Goal: Task Accomplishment & Management: Manage account settings

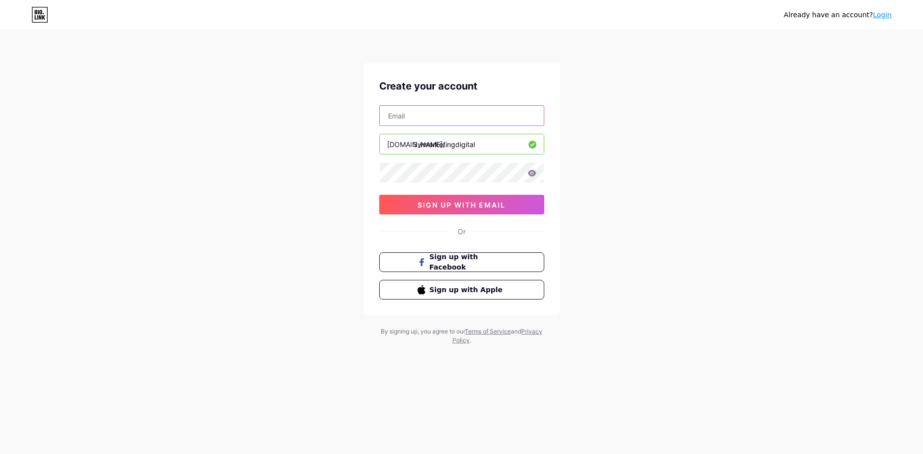
click at [442, 120] on input "text" at bounding box center [462, 116] width 164 height 20
type input "[EMAIL_ADDRESS][DOMAIN_NAME]"
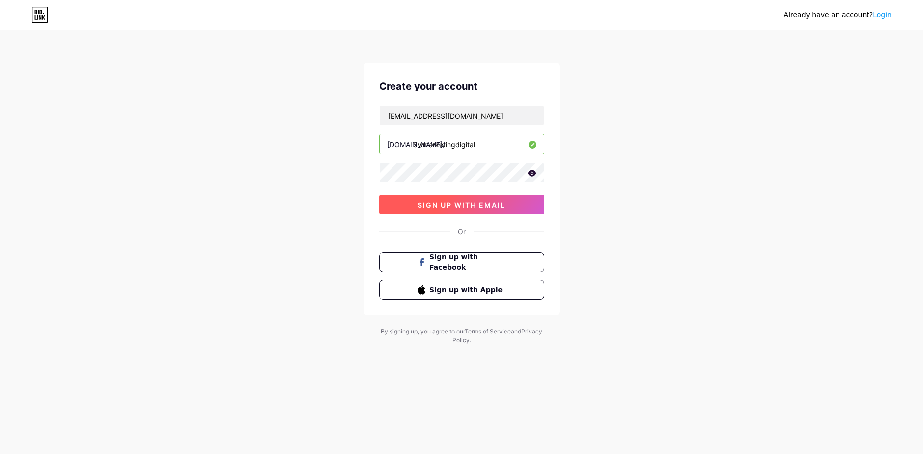
click at [439, 200] on span "sign up with email" at bounding box center [462, 204] width 88 height 8
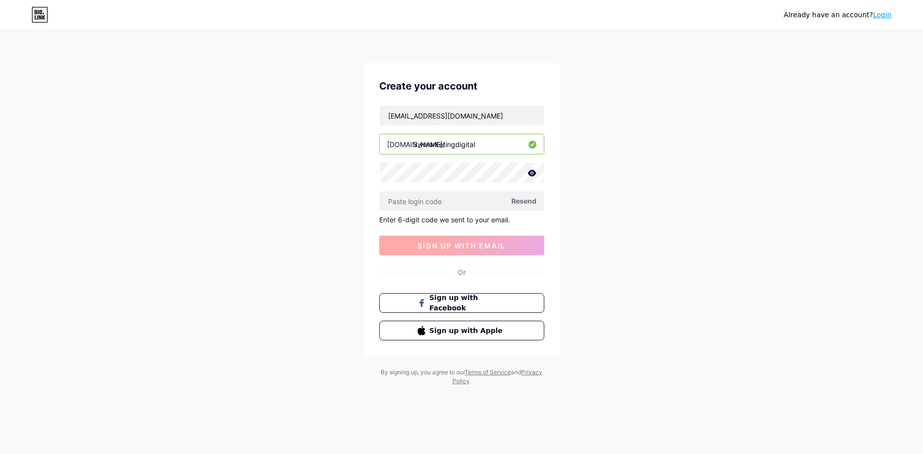
click at [439, 200] on input "text" at bounding box center [462, 201] width 164 height 20
type input "642623"
click at [418, 244] on span "sign up with email" at bounding box center [462, 245] width 88 height 8
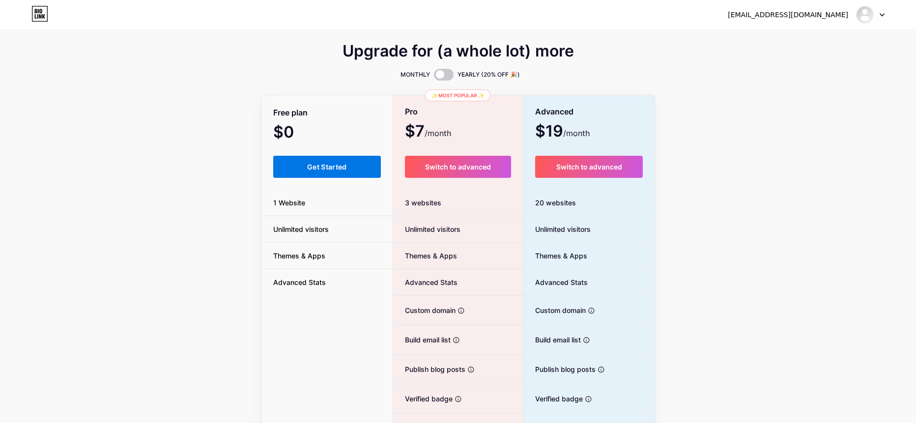
click at [327, 166] on span "Get Started" at bounding box center [327, 167] width 40 height 8
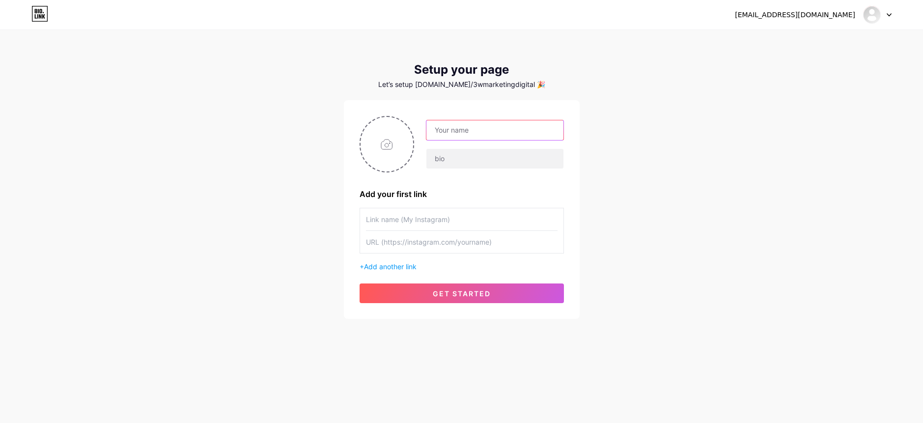
click at [457, 134] on input "text" at bounding box center [495, 130] width 137 height 20
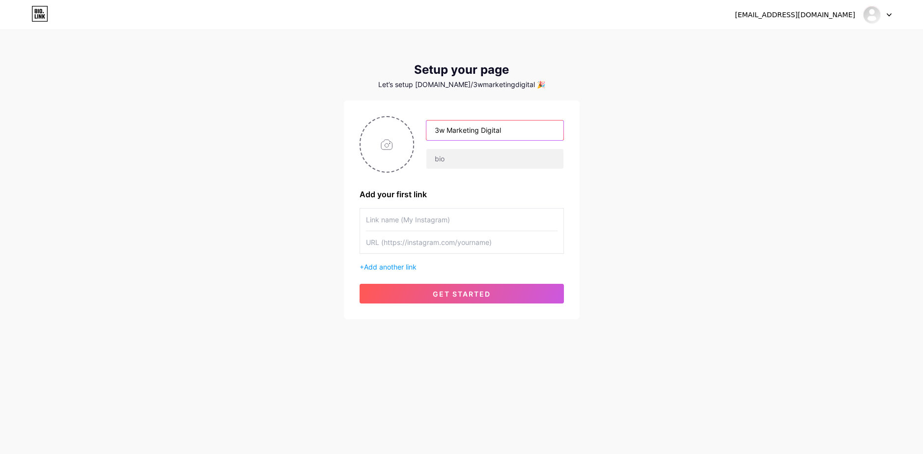
type input "3w Marketing Digital"
click at [415, 221] on input "text" at bounding box center [462, 219] width 192 height 22
type input "i"
type input "Instagram"
type input "instagra"
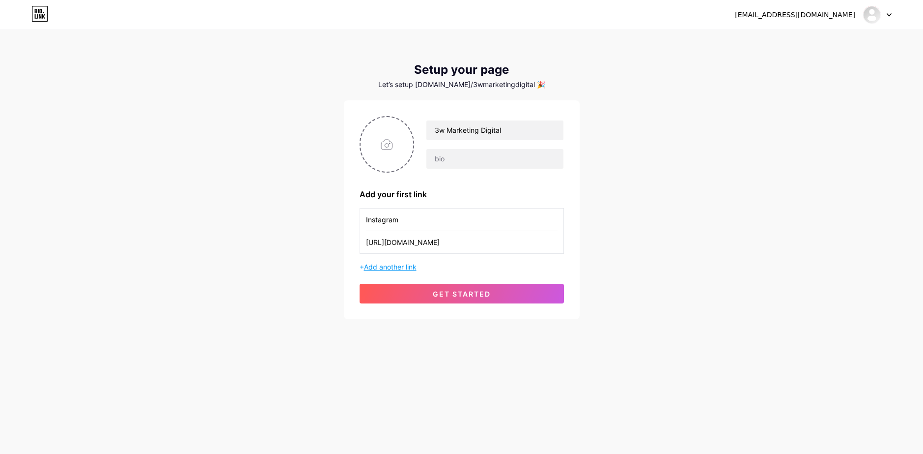
type input "[URL][DOMAIN_NAME]"
click at [383, 264] on span "Add another link" at bounding box center [390, 266] width 53 height 8
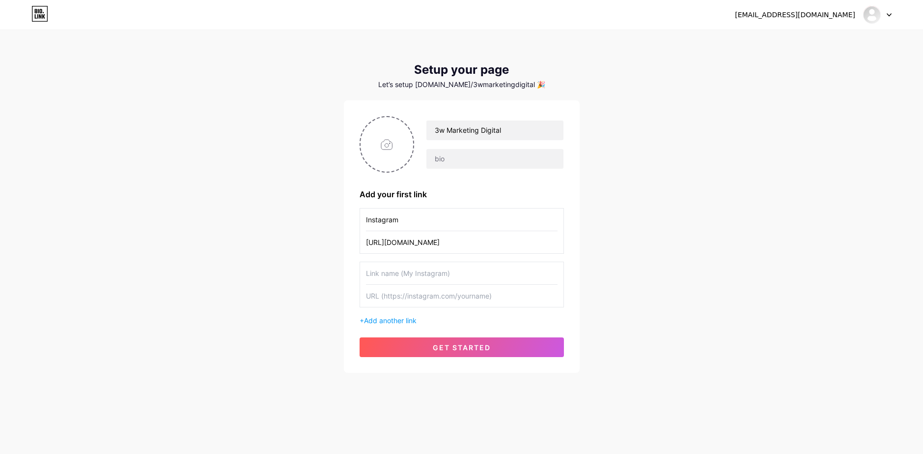
click at [380, 278] on input "text" at bounding box center [462, 273] width 192 height 22
type input "Facebook"
type input "[URL][DOMAIN_NAME]"
click at [423, 351] on button "get started" at bounding box center [462, 347] width 204 height 20
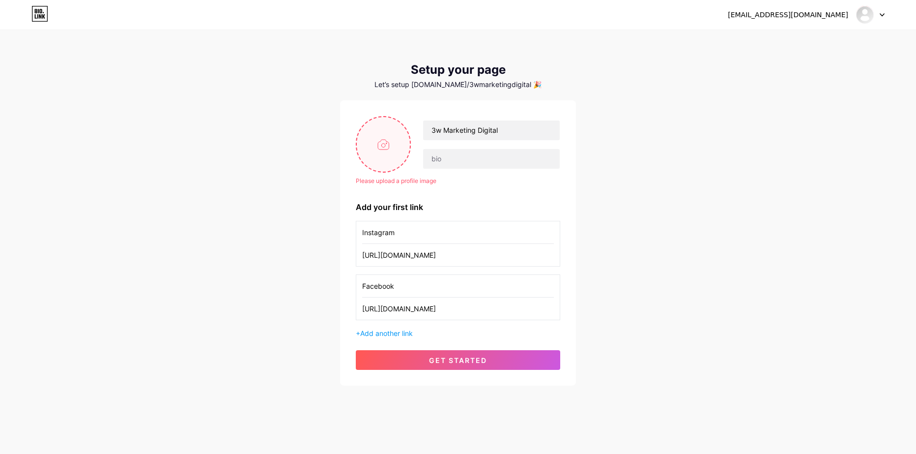
click at [383, 149] on input "file" at bounding box center [383, 144] width 53 height 55
click at [390, 156] on input "file" at bounding box center [383, 144] width 53 height 55
type input "C:\fakepath\311566878_619358263009671_5686473116156946011_n.png"
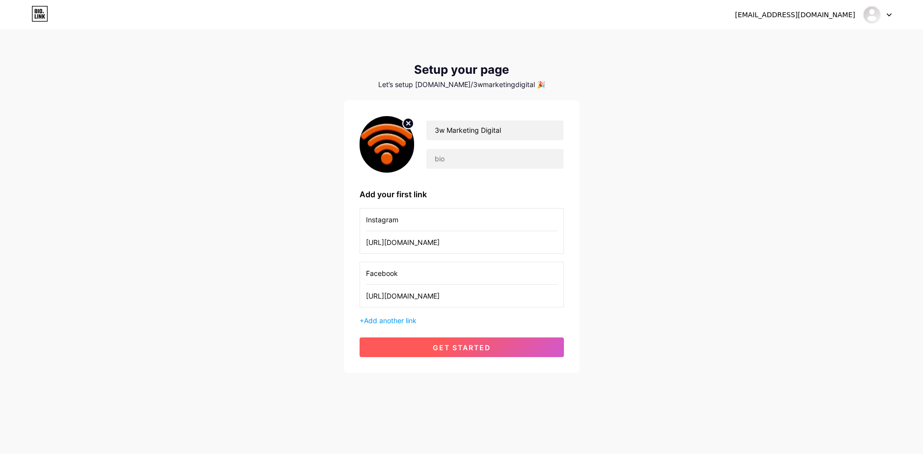
click at [438, 340] on button "get started" at bounding box center [462, 347] width 204 height 20
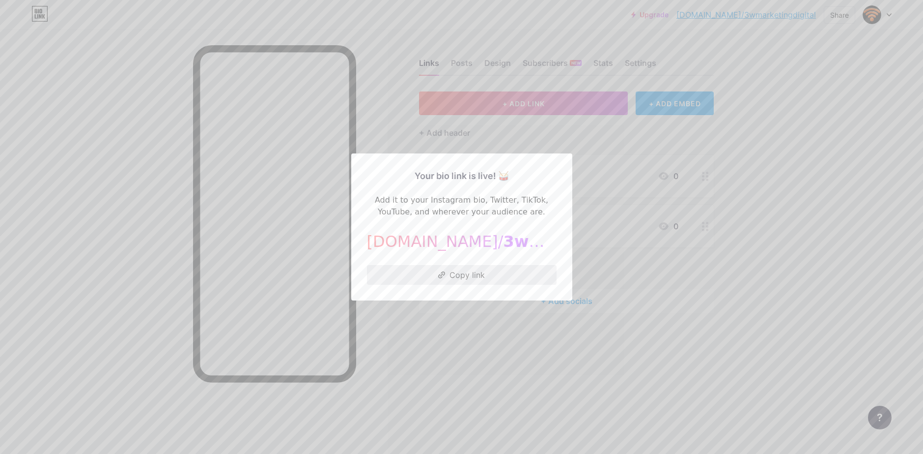
click at [463, 274] on button "Copy link" at bounding box center [462, 275] width 190 height 20
click at [486, 371] on div at bounding box center [461, 227] width 923 height 454
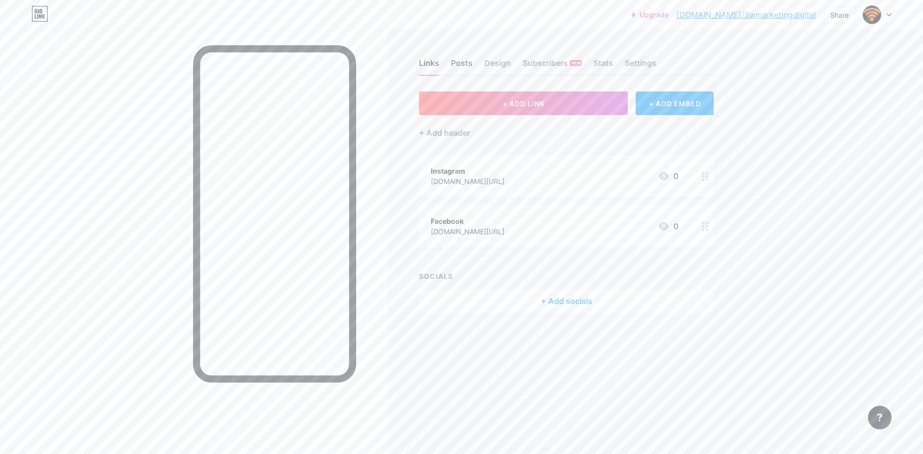
click at [459, 60] on div "Posts" at bounding box center [462, 66] width 22 height 18
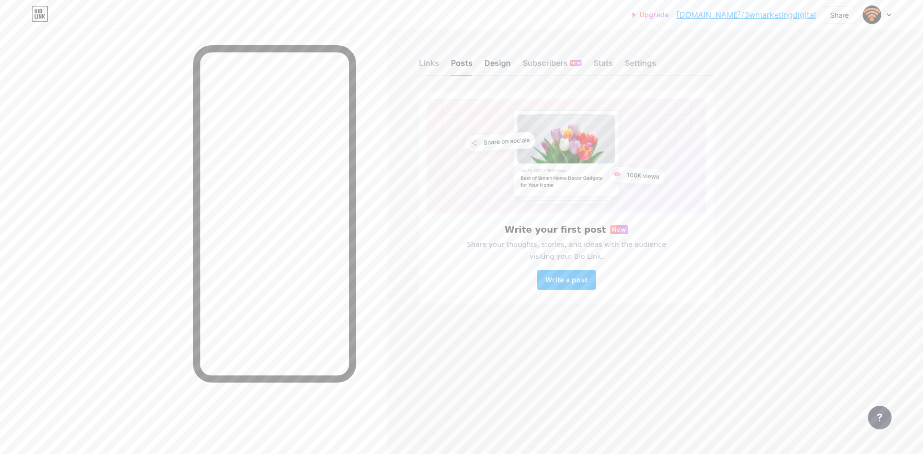
click at [490, 62] on div "Design" at bounding box center [498, 66] width 27 height 18
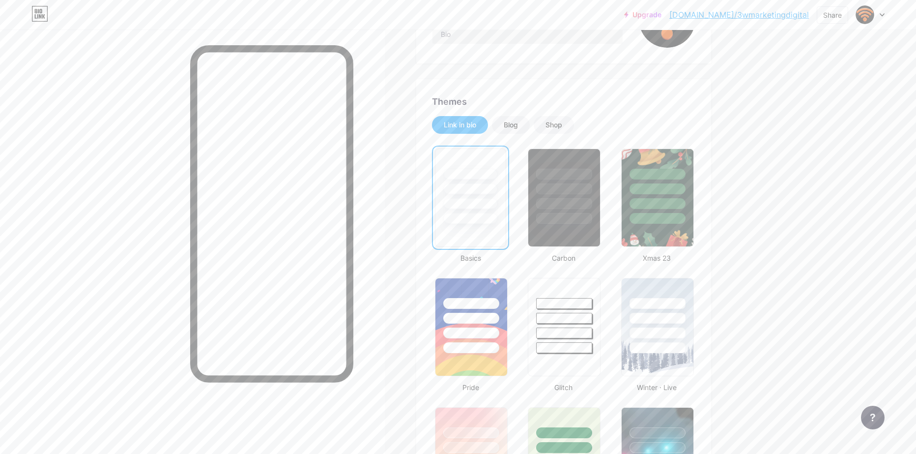
scroll to position [147, 0]
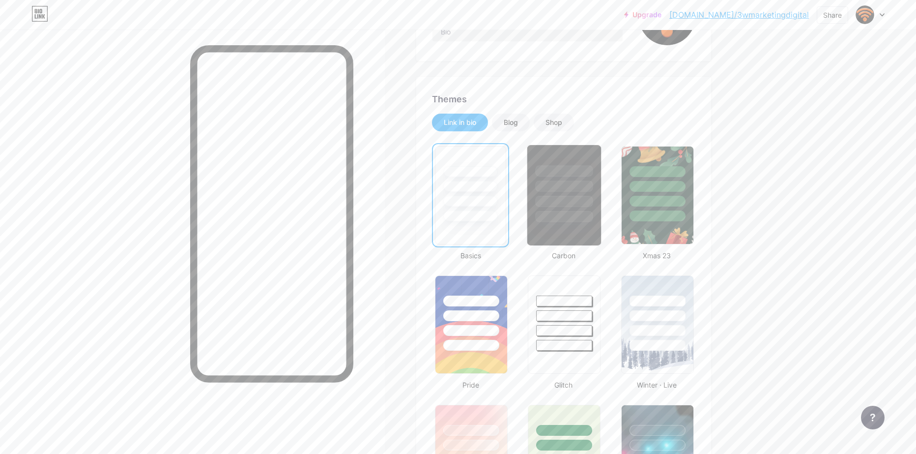
click at [536, 210] on div at bounding box center [564, 183] width 74 height 77
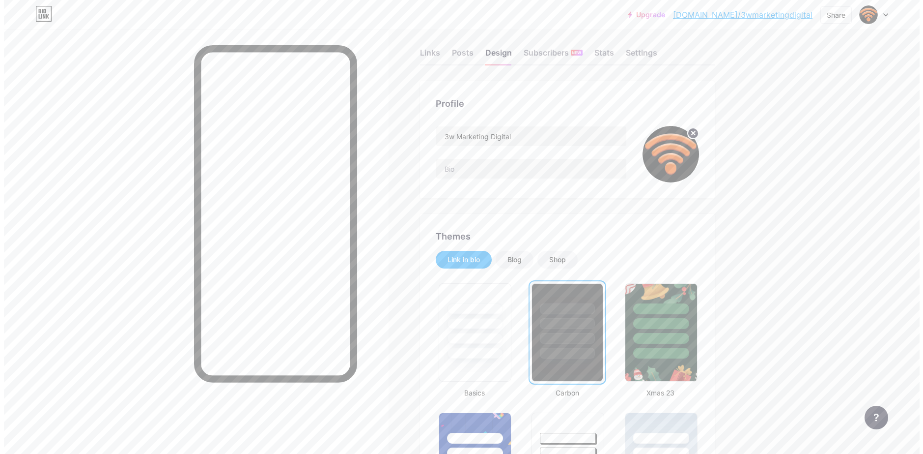
scroll to position [0, 0]
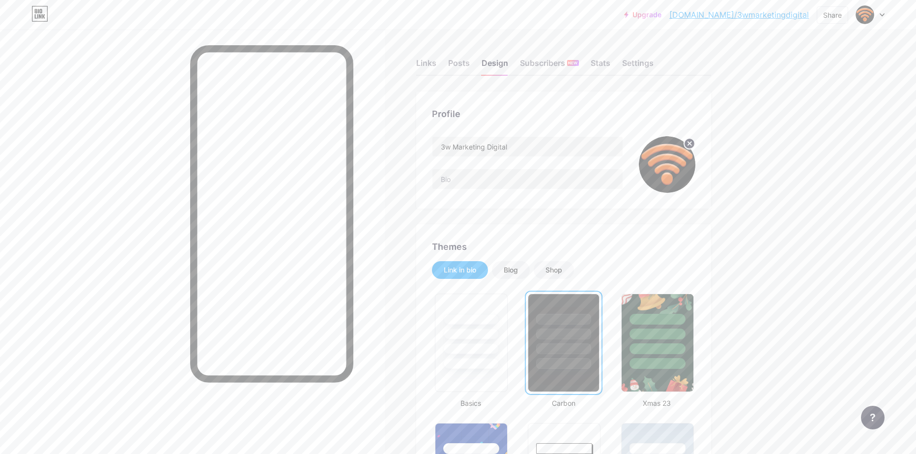
click at [451, 64] on div "Links Posts Design Subscribers NEW Stats Settings" at bounding box center [563, 58] width 295 height 34
click at [429, 61] on div "Links" at bounding box center [426, 66] width 20 height 18
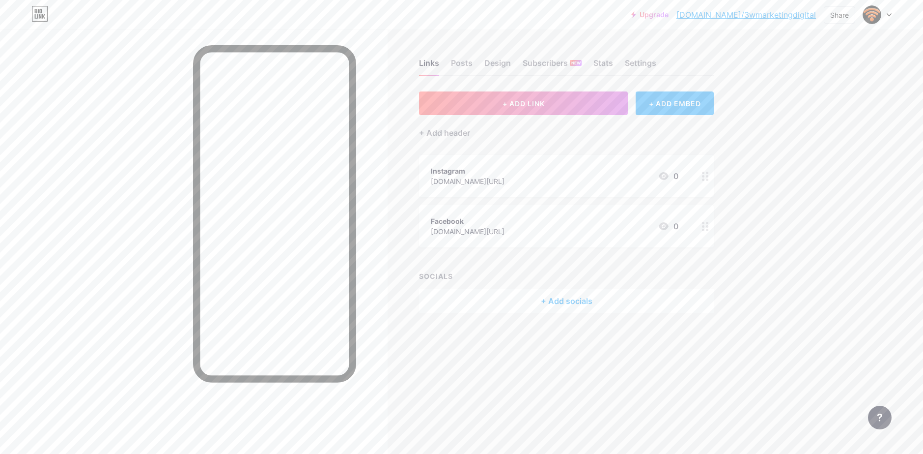
click at [659, 110] on div "+ ADD EMBED" at bounding box center [675, 103] width 78 height 24
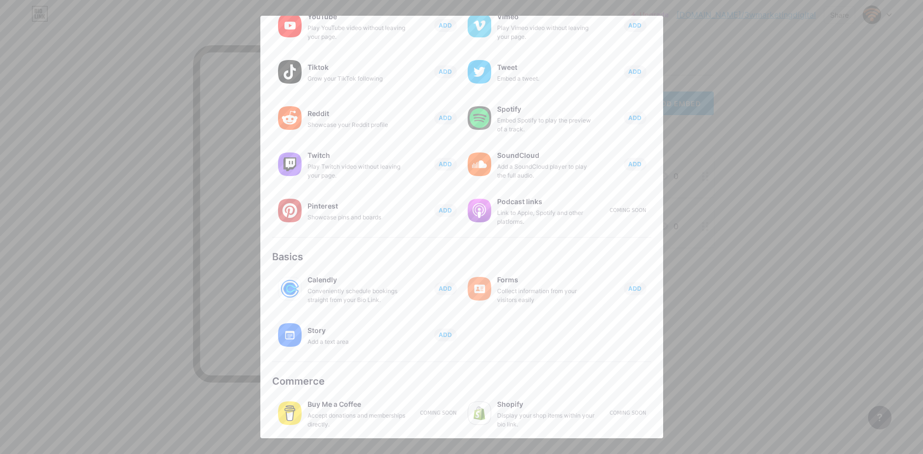
scroll to position [79, 0]
click at [761, 300] on div at bounding box center [461, 227] width 923 height 454
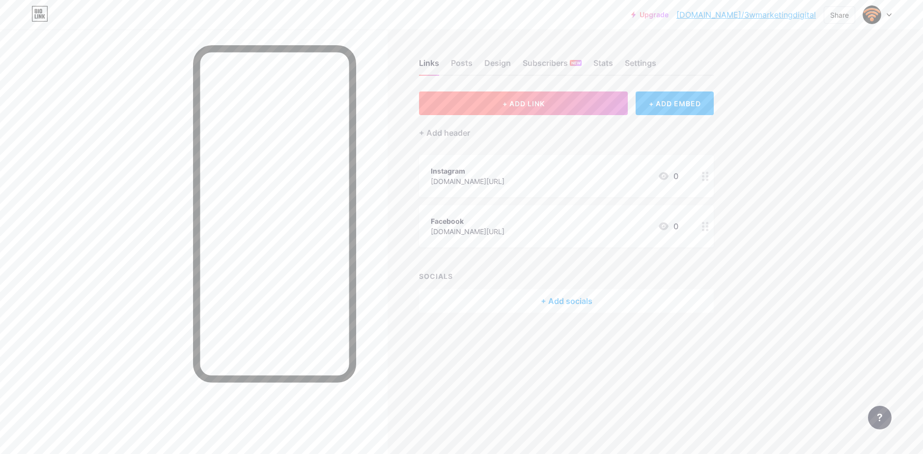
click at [552, 106] on button "+ ADD LINK" at bounding box center [523, 103] width 209 height 24
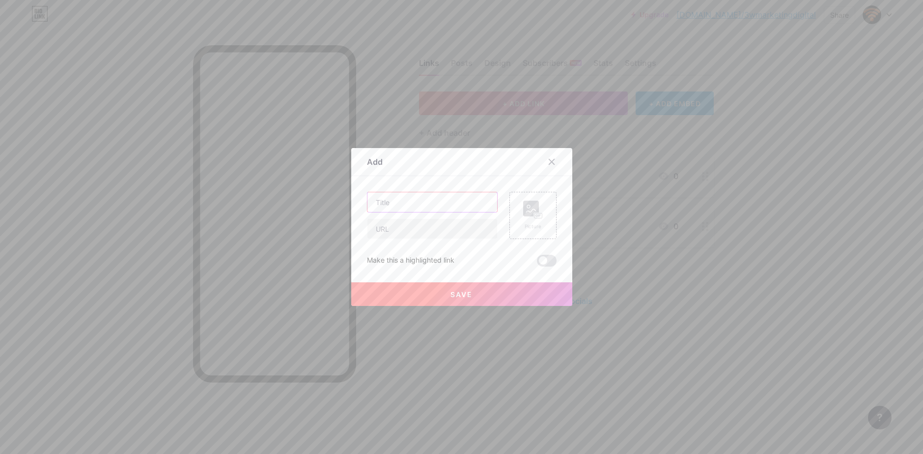
click at [412, 203] on input "text" at bounding box center [433, 202] width 130 height 20
type input "#VemPra3w"
paste input "[URL][DOMAIN_NAME]"
type input "[URL][DOMAIN_NAME]"
click at [543, 262] on span at bounding box center [547, 261] width 20 height 12
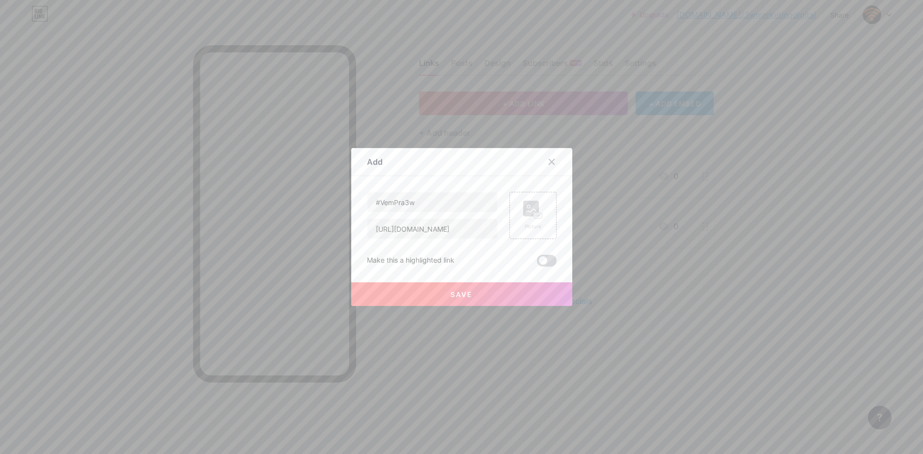
click at [537, 263] on input "checkbox" at bounding box center [537, 263] width 0 height 0
click at [466, 293] on span "Save" at bounding box center [462, 294] width 22 height 8
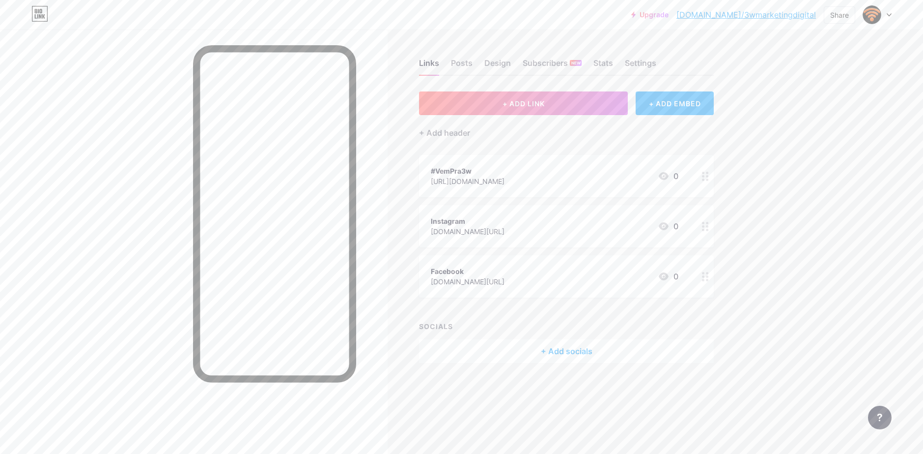
click at [705, 179] on circle at bounding box center [703, 179] width 2 height 2
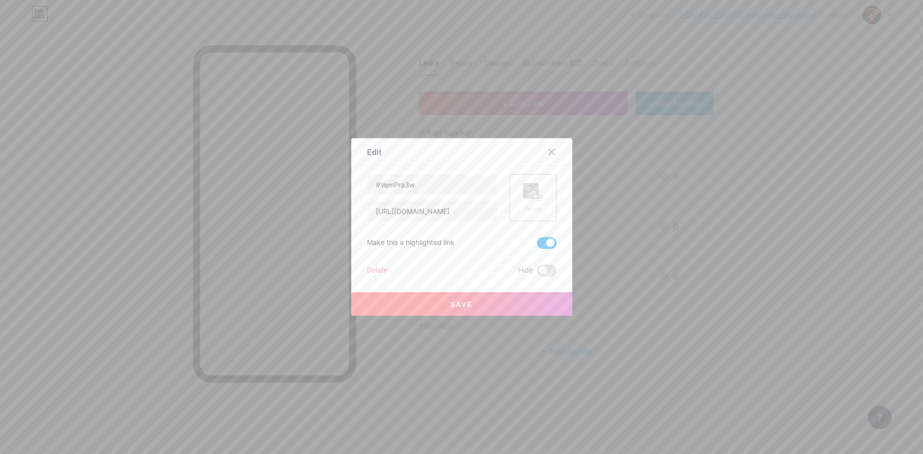
click at [541, 241] on span at bounding box center [547, 243] width 20 height 12
click at [537, 245] on input "checkbox" at bounding box center [537, 245] width 0 height 0
click at [475, 301] on button "Save" at bounding box center [461, 304] width 221 height 24
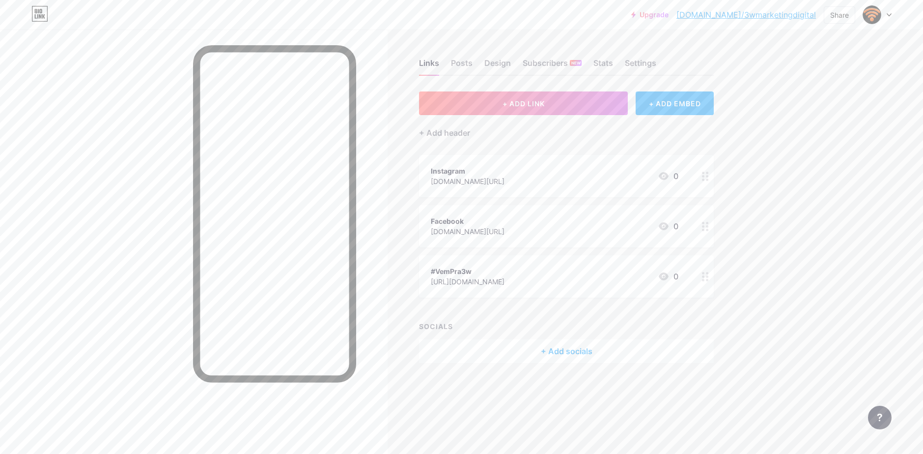
click at [601, 174] on div "Instagram [DOMAIN_NAME][URL] 0" at bounding box center [555, 176] width 248 height 23
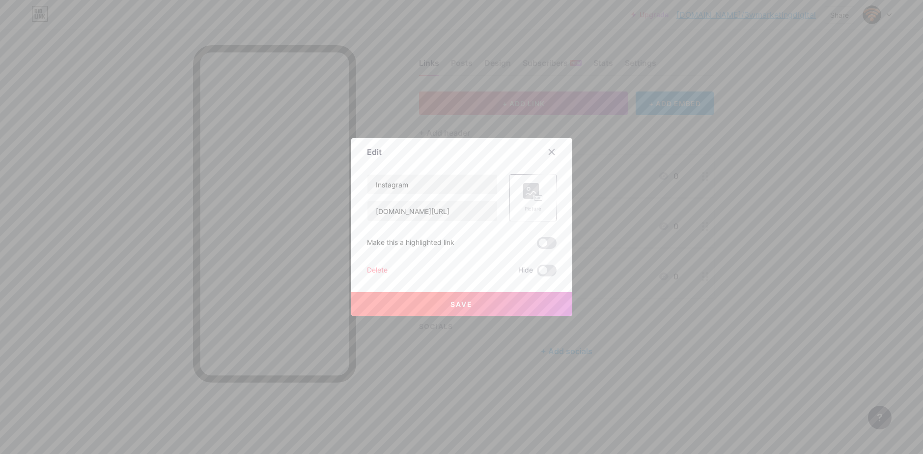
click at [525, 191] on rect at bounding box center [531, 191] width 16 height 16
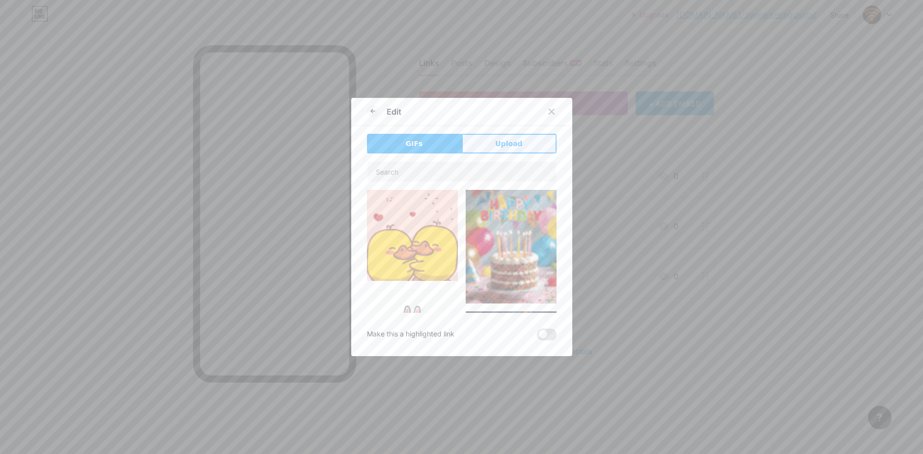
click at [491, 145] on button "Upload" at bounding box center [509, 144] width 95 height 20
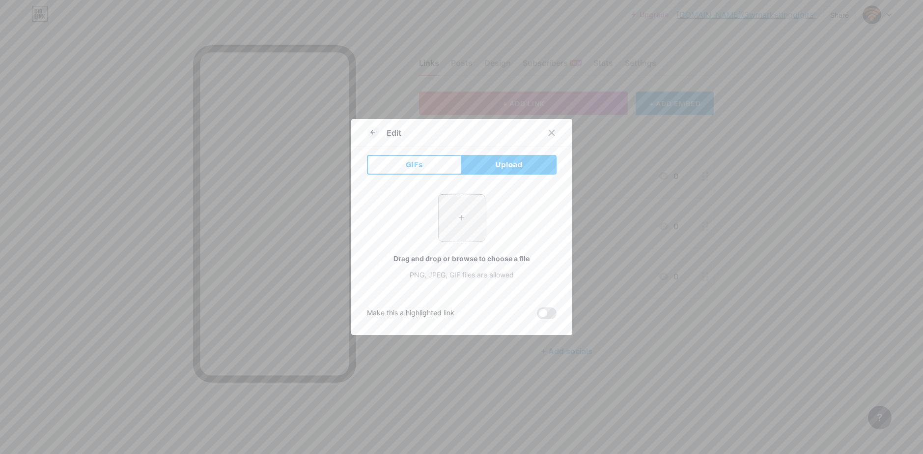
click at [475, 208] on input "file" at bounding box center [462, 218] width 46 height 46
type input "C:\fakepath\LOGO [PERSON_NAME] REDE SOCIAL INSTAGRAM PNG TRANSPARENTE SEM FUNDO…"
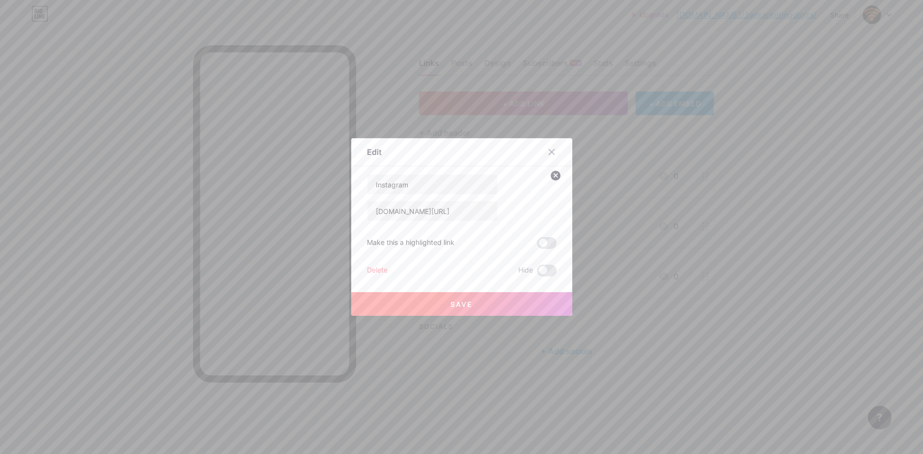
click at [451, 300] on span "Save" at bounding box center [462, 304] width 22 height 8
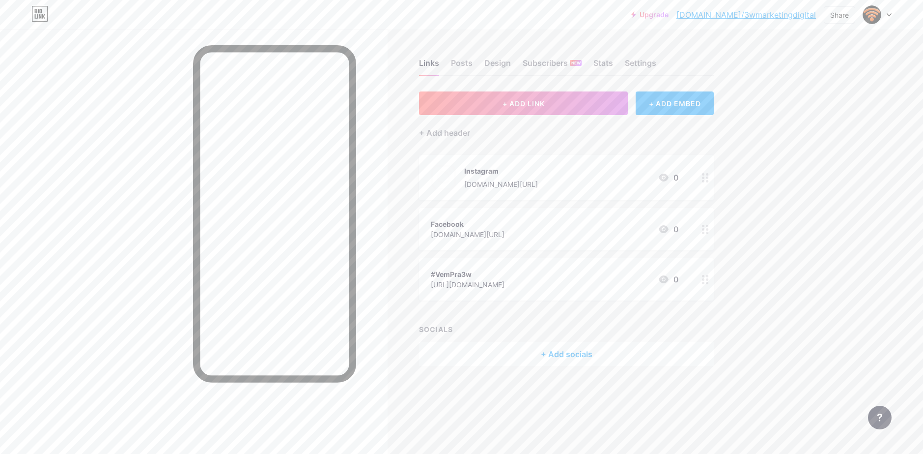
click at [706, 235] on div at bounding box center [705, 229] width 17 height 42
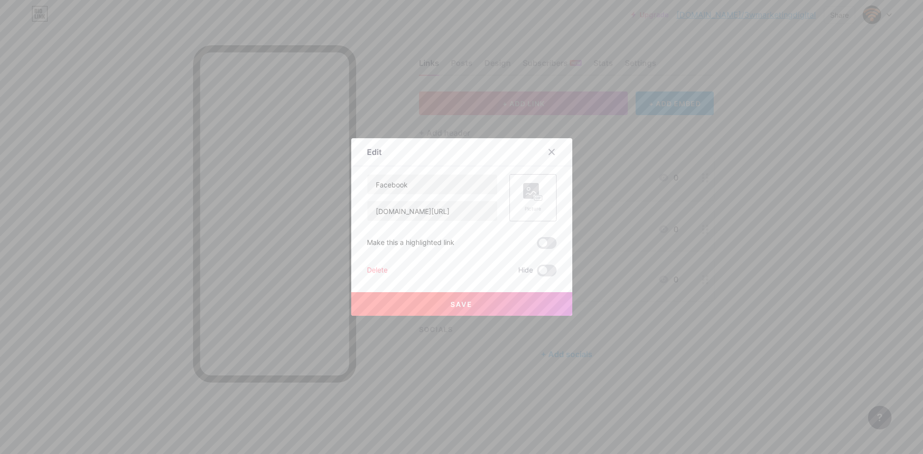
click at [526, 194] on icon at bounding box center [531, 192] width 10 height 3
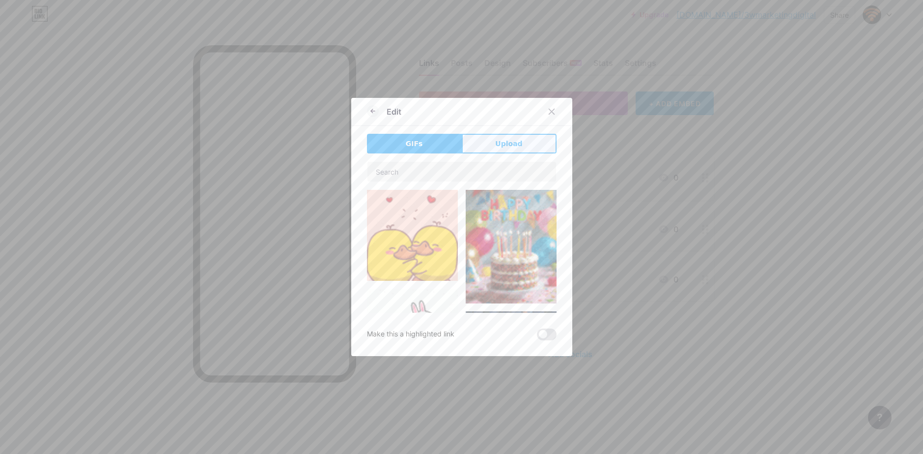
click at [511, 149] on button "Upload" at bounding box center [509, 144] width 95 height 20
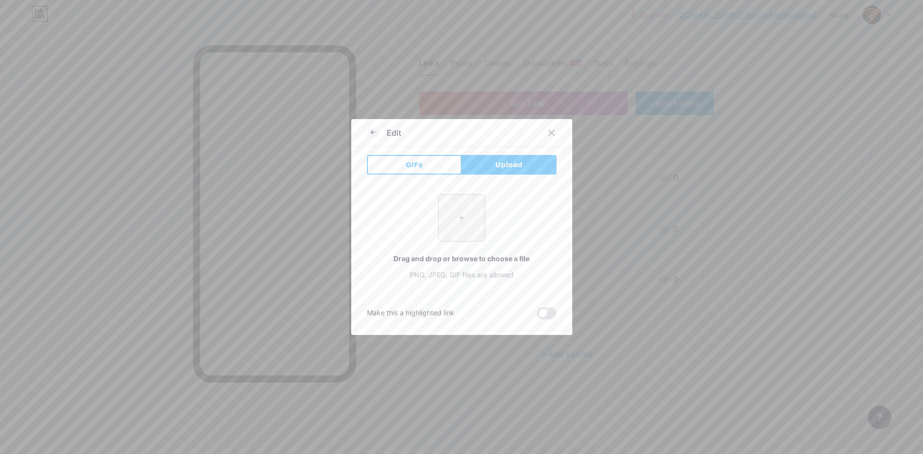
click at [469, 208] on input "file" at bounding box center [462, 218] width 46 height 46
click at [458, 208] on input "file" at bounding box center [462, 218] width 46 height 46
type input "C:\fakepath\131-1311671_transparent-logo-facebookpng-icone-facebook-png-[PERSON…"
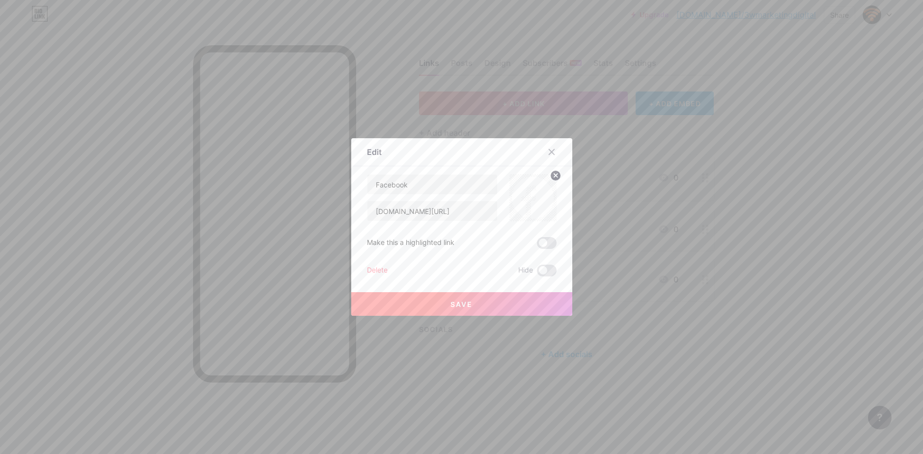
click at [459, 298] on button "Save" at bounding box center [461, 304] width 221 height 24
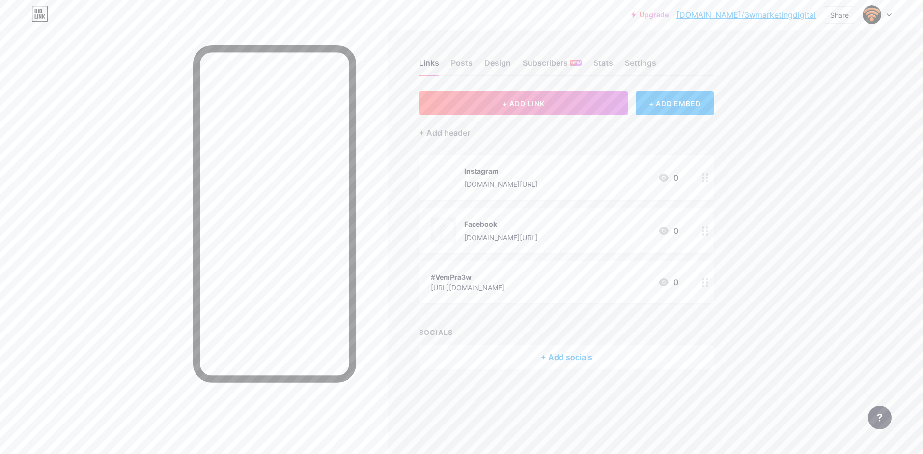
click at [618, 234] on div "Facebook [DOMAIN_NAME][URL] 0" at bounding box center [555, 231] width 248 height 26
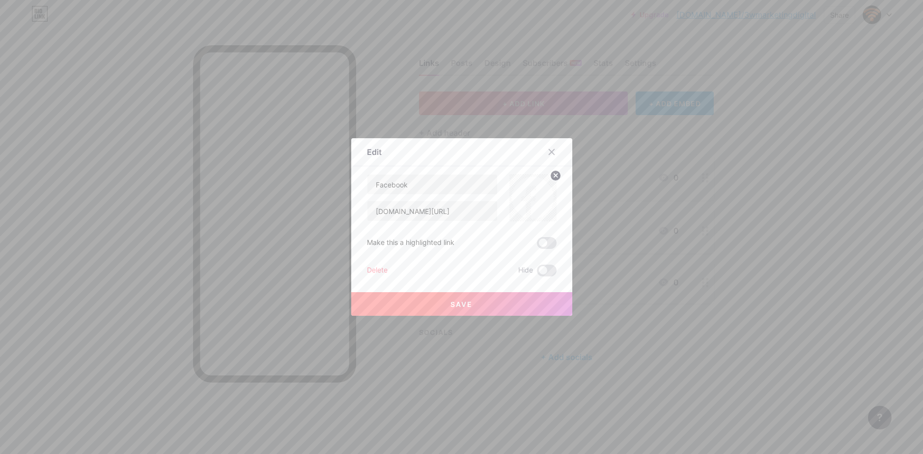
click at [554, 176] on icon at bounding box center [555, 174] width 3 height 3
click at [537, 193] on icon at bounding box center [533, 192] width 20 height 18
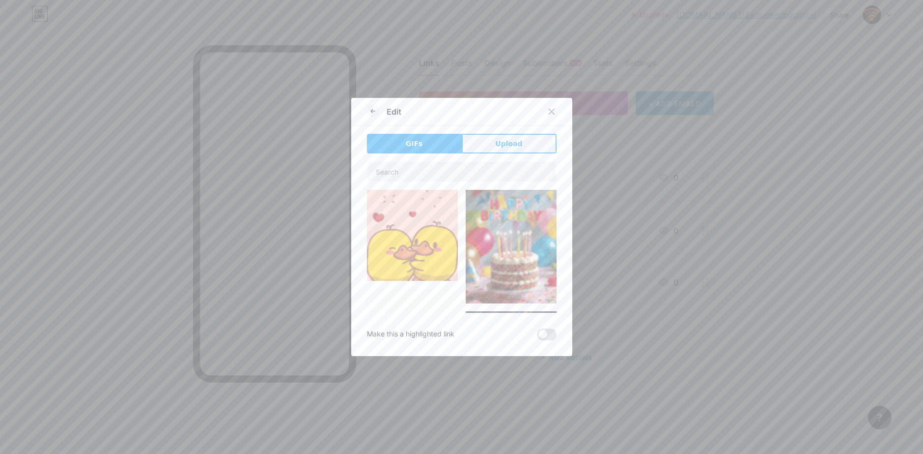
click at [516, 140] on span "Upload" at bounding box center [508, 144] width 27 height 10
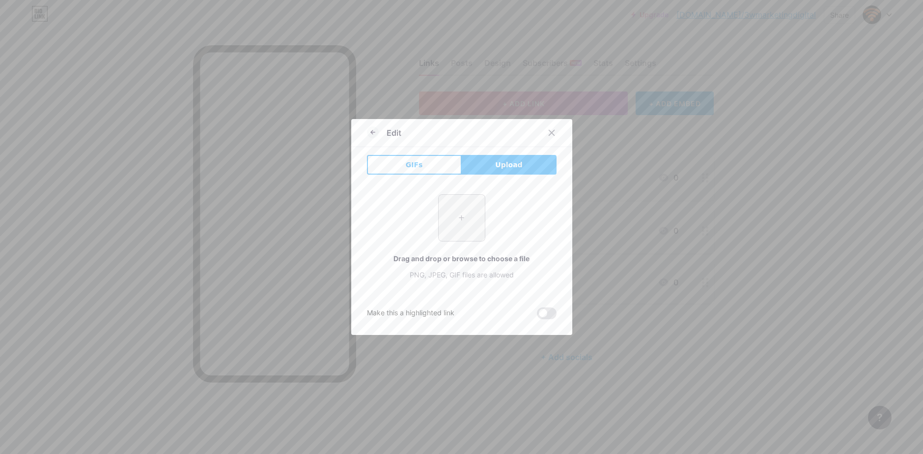
click at [446, 223] on input "file" at bounding box center [462, 218] width 46 height 46
type input "C:\fakepath\689f8fd217c6e.png"
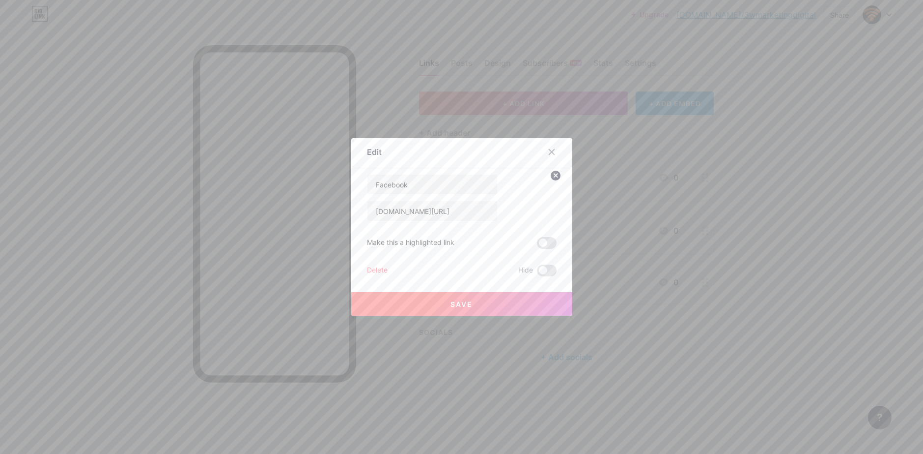
click at [458, 300] on span "Save" at bounding box center [462, 304] width 22 height 8
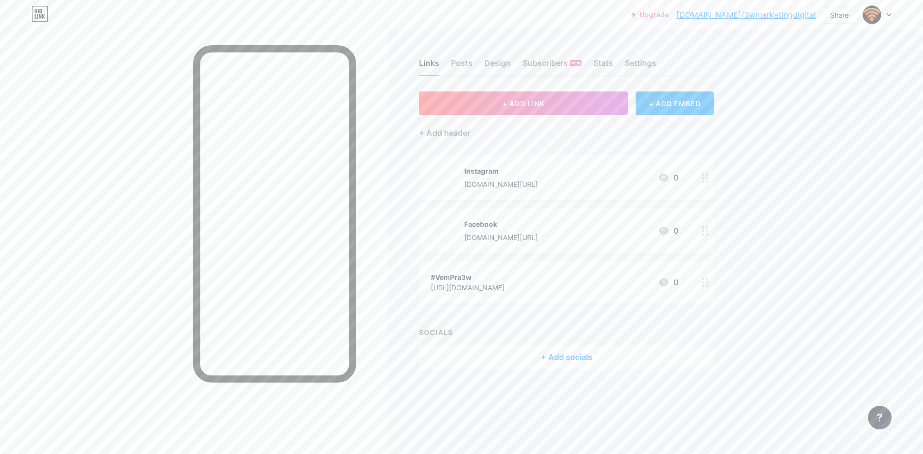
click at [704, 283] on circle at bounding box center [703, 282] width 2 height 2
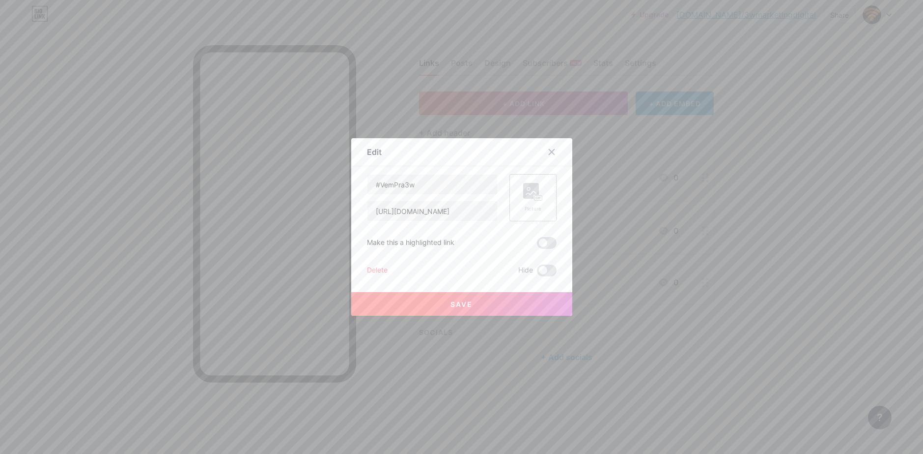
click at [527, 206] on div "Picture" at bounding box center [533, 208] width 20 height 7
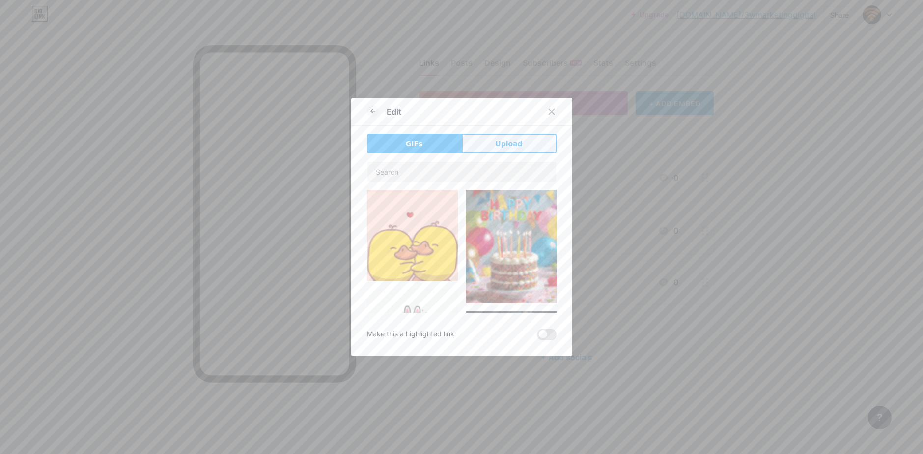
click at [493, 139] on button "Upload" at bounding box center [509, 144] width 95 height 20
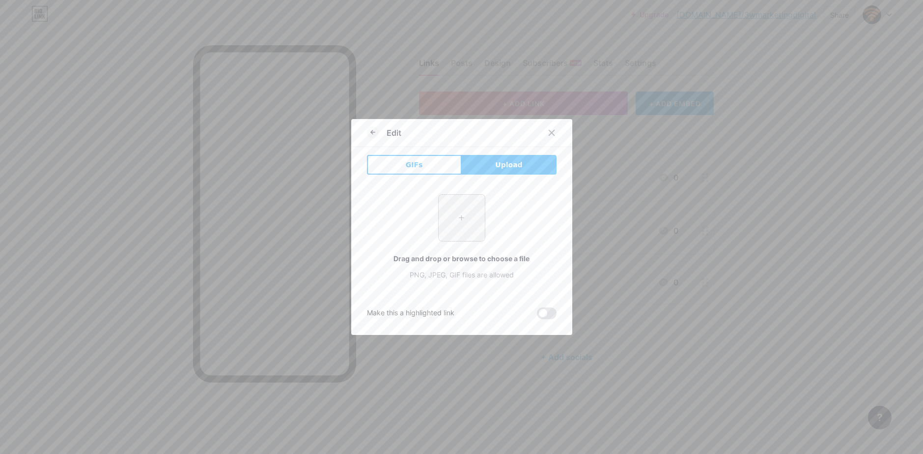
click at [454, 209] on input "file" at bounding box center [462, 218] width 46 height 46
type input "C:\fakepath\—Pngtree—whatsapp icon whatsapp logo_[PHONE_NUMBER].png"
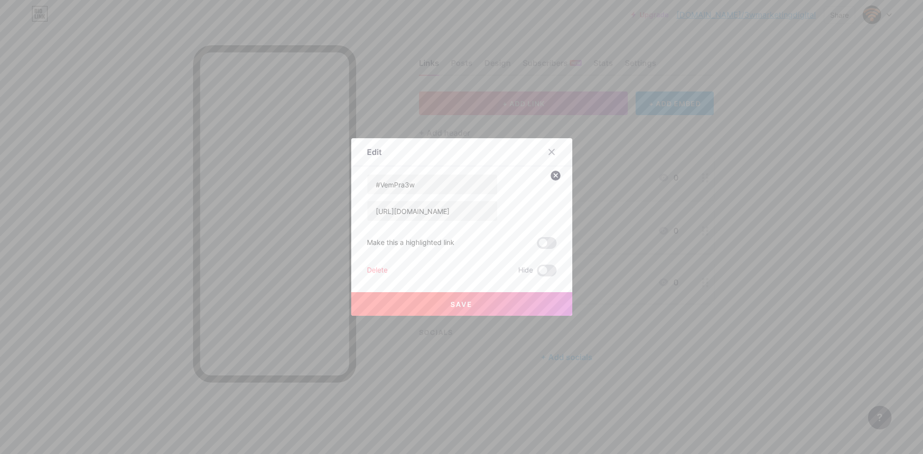
click at [461, 302] on span "Save" at bounding box center [462, 304] width 22 height 8
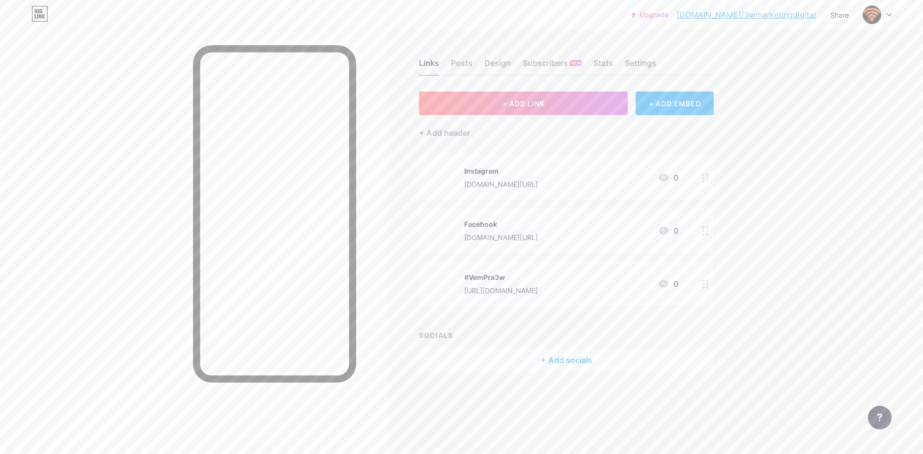
click at [752, 10] on link "[DOMAIN_NAME]/3wmarketingdigital" at bounding box center [747, 15] width 140 height 12
click at [524, 271] on div "#VemPra3w [URL][DOMAIN_NAME]" at bounding box center [501, 284] width 74 height 26
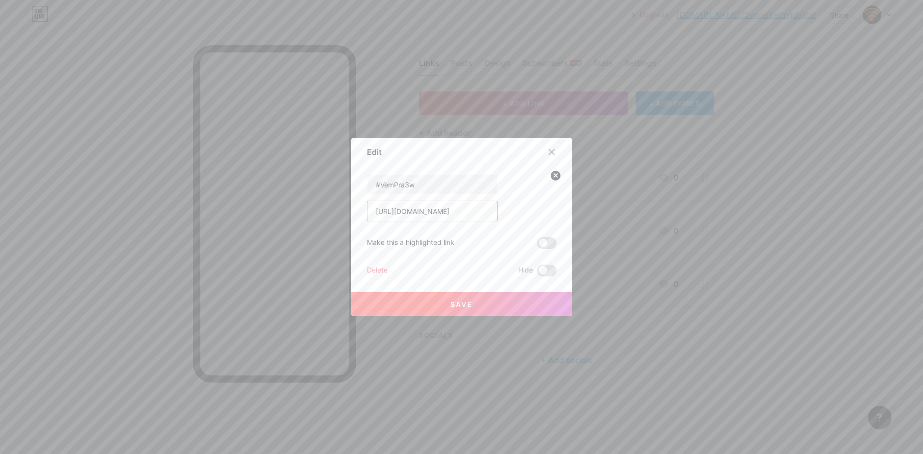
click at [446, 213] on input "[URL][DOMAIN_NAME]" at bounding box center [433, 211] width 130 height 20
click at [435, 215] on input "[URL][DOMAIN_NAME]" at bounding box center [433, 211] width 130 height 20
paste input "[DOMAIN_NAME]/tzjjn6"
type input "[DOMAIN_NAME]/tzjjn6"
click at [451, 305] on span "Save" at bounding box center [462, 304] width 22 height 8
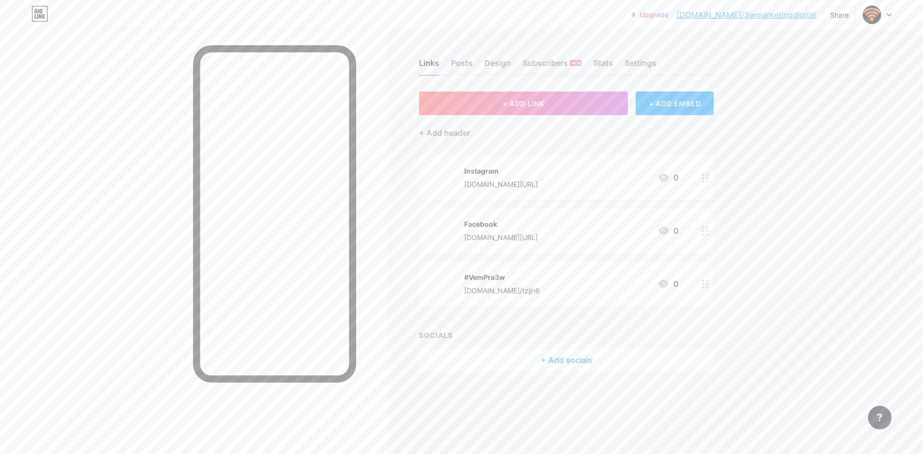
click at [566, 281] on div "#VemPra3w [DOMAIN_NAME]/tzjjn6 0" at bounding box center [555, 284] width 248 height 26
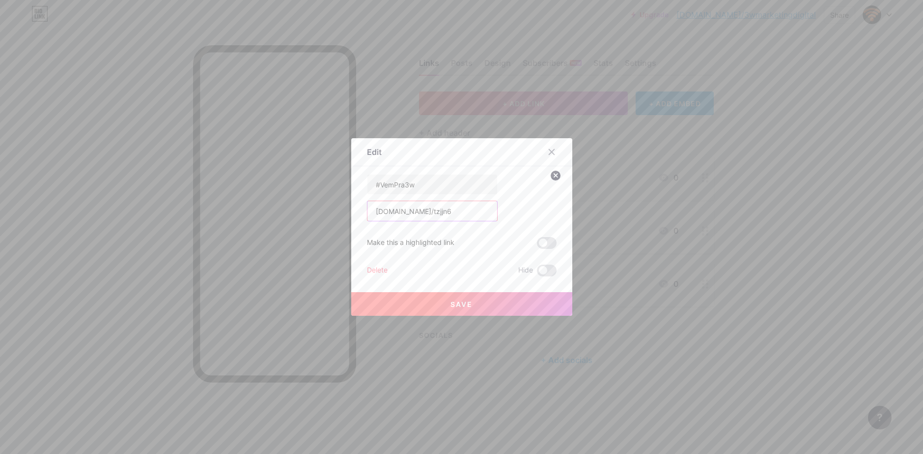
drag, startPoint x: 406, startPoint y: 212, endPoint x: 355, endPoint y: 215, distance: 51.2
click at [355, 215] on div "Edit Content YouTube Play YouTube video without leaving your page. ADD Vimeo Pl…" at bounding box center [461, 226] width 221 height 177
click at [374, 215] on input "[DOMAIN_NAME]/tzjjn6" at bounding box center [433, 211] width 130 height 20
type input "[DOMAIN_NAME]/tzjjn6"
click at [459, 309] on button "Save" at bounding box center [461, 304] width 221 height 24
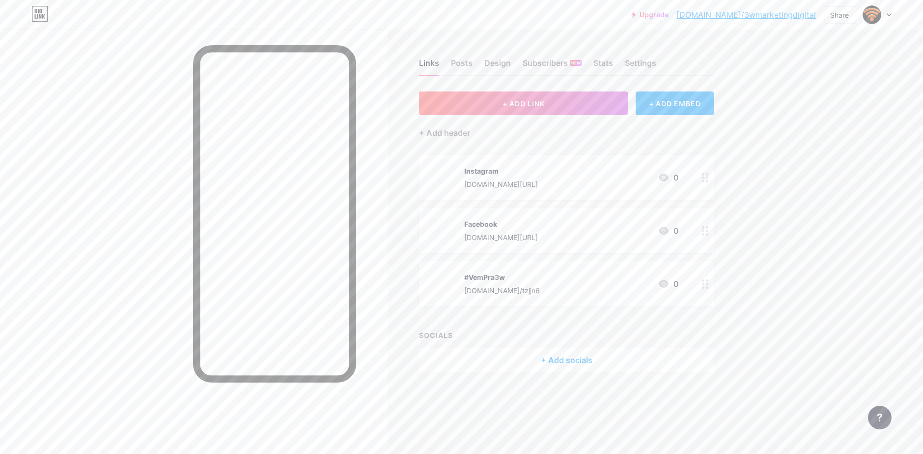
click at [738, 13] on link "[DOMAIN_NAME]/3wmarketingdigital" at bounding box center [747, 15] width 140 height 12
click at [538, 174] on div "Instagram" at bounding box center [501, 171] width 74 height 10
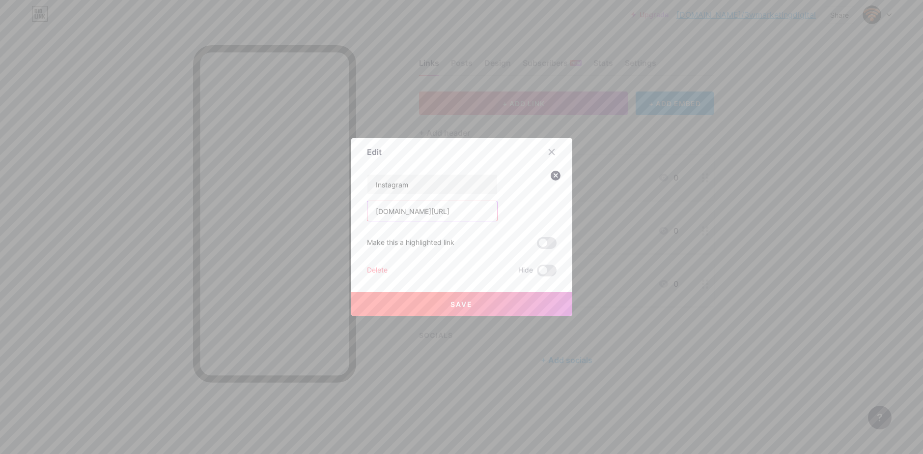
click at [443, 211] on input "[DOMAIN_NAME][URL]" at bounding box center [433, 211] width 130 height 20
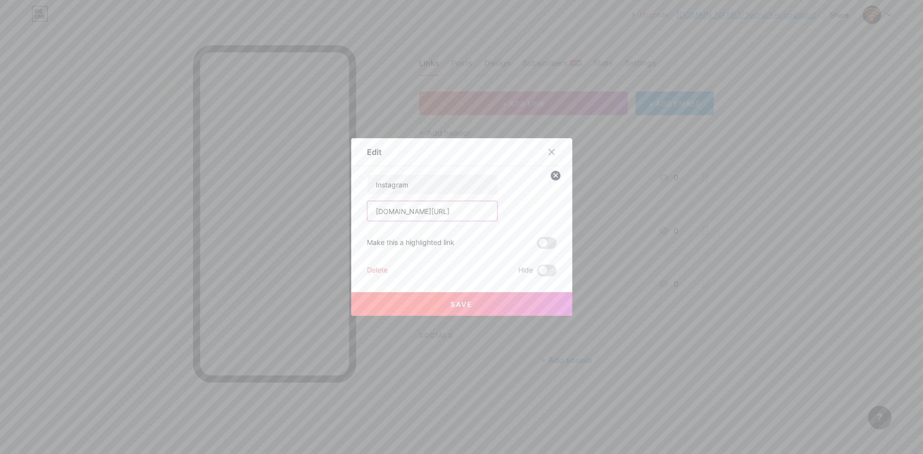
drag, startPoint x: 457, startPoint y: 210, endPoint x: 491, endPoint y: 209, distance: 34.4
click at [491, 209] on input "[DOMAIN_NAME][URL]" at bounding box center [433, 211] width 130 height 20
click at [549, 154] on icon at bounding box center [552, 152] width 8 height 8
